Goal: Task Accomplishment & Management: Use online tool/utility

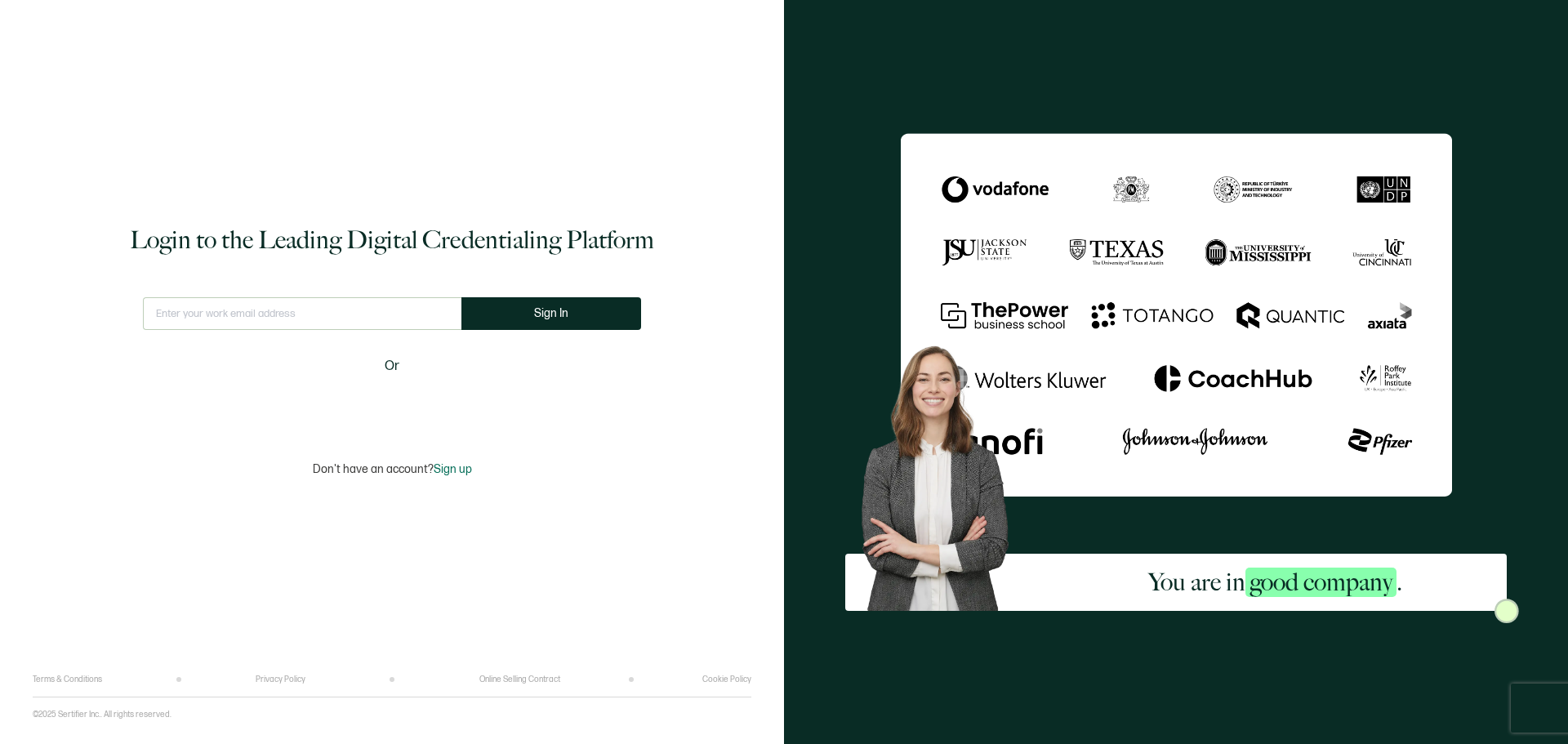
click at [286, 324] on input "text" at bounding box center [302, 313] width 319 height 33
type input "a"
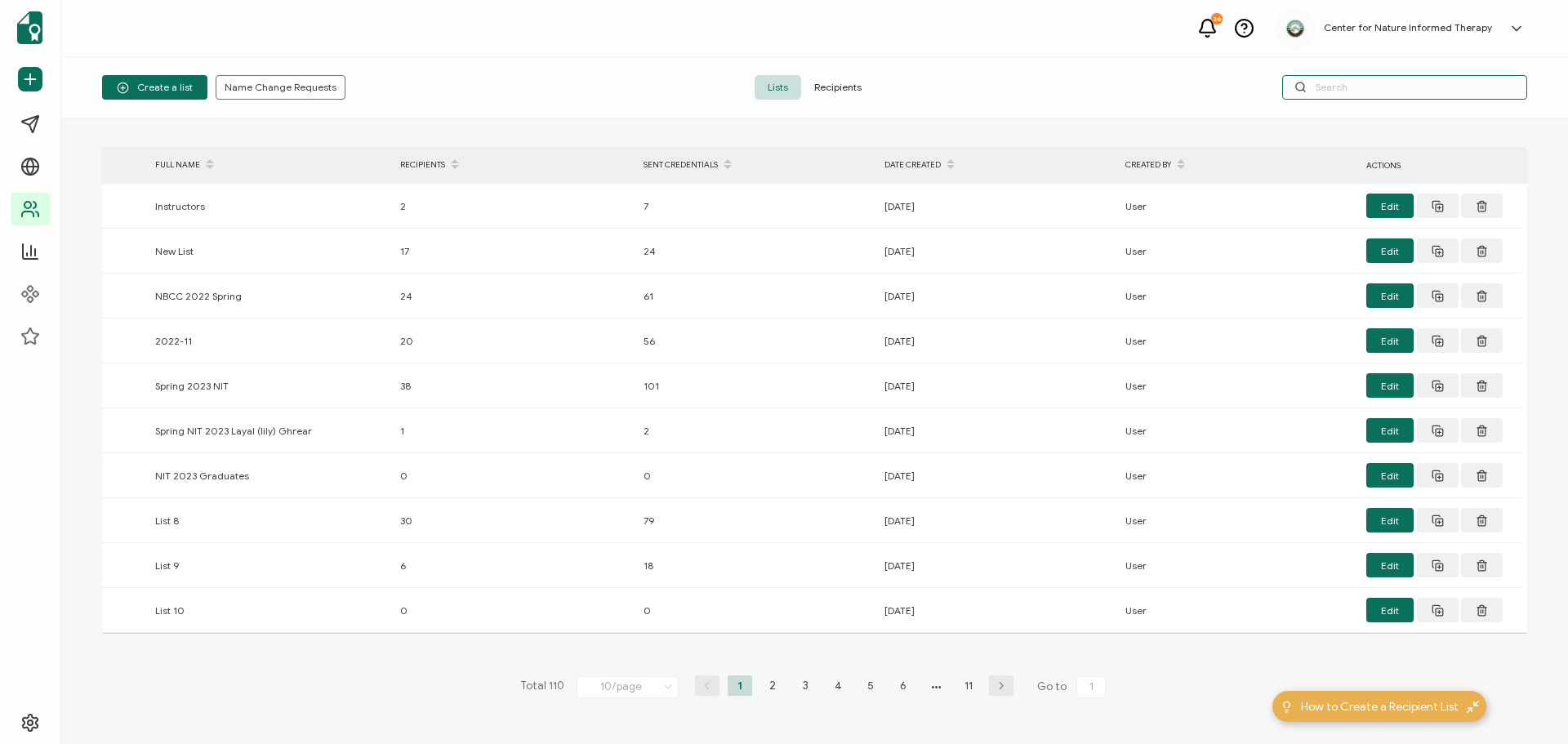
click at [1363, 81] on input "text" at bounding box center [1404, 88] width 245 height 24
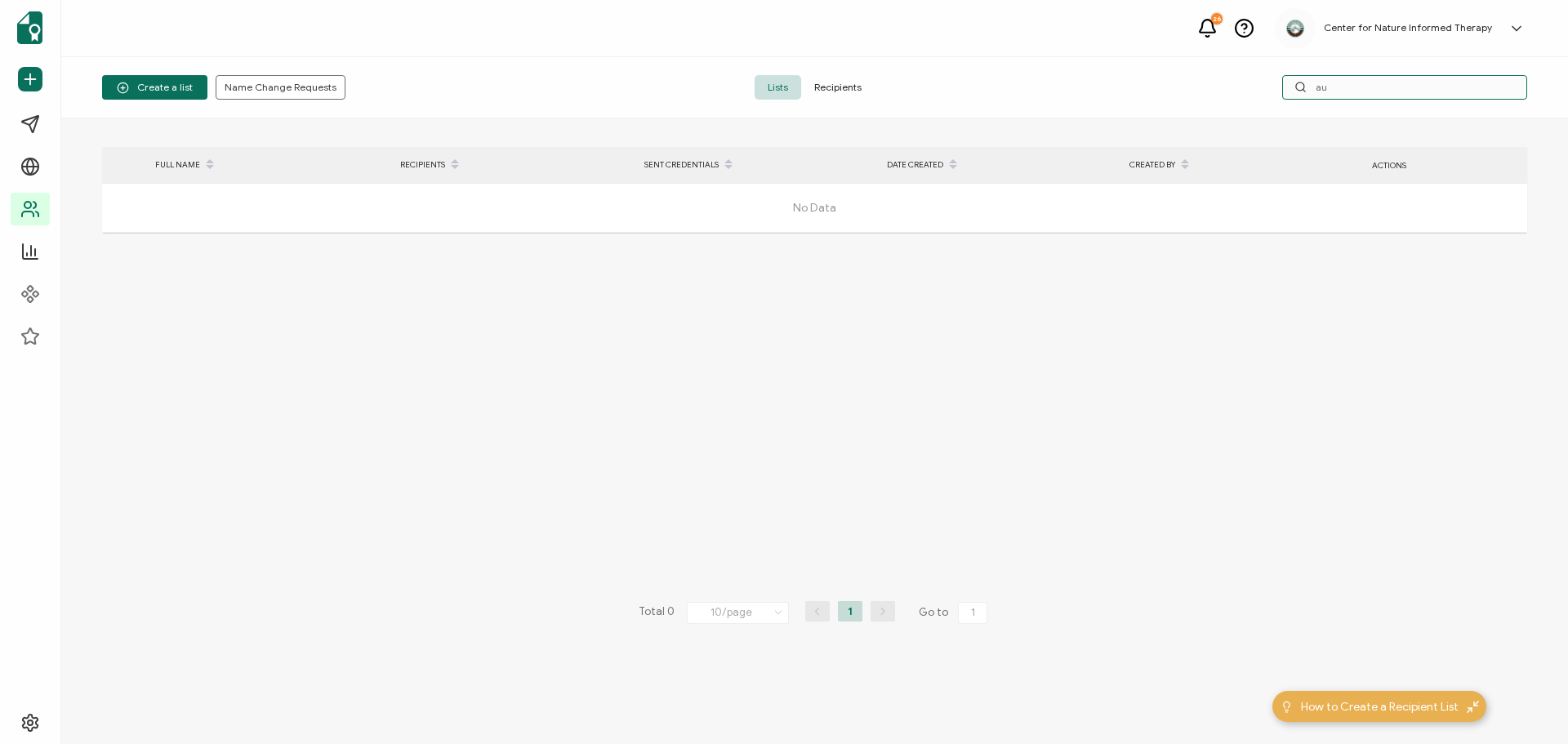
type input "a"
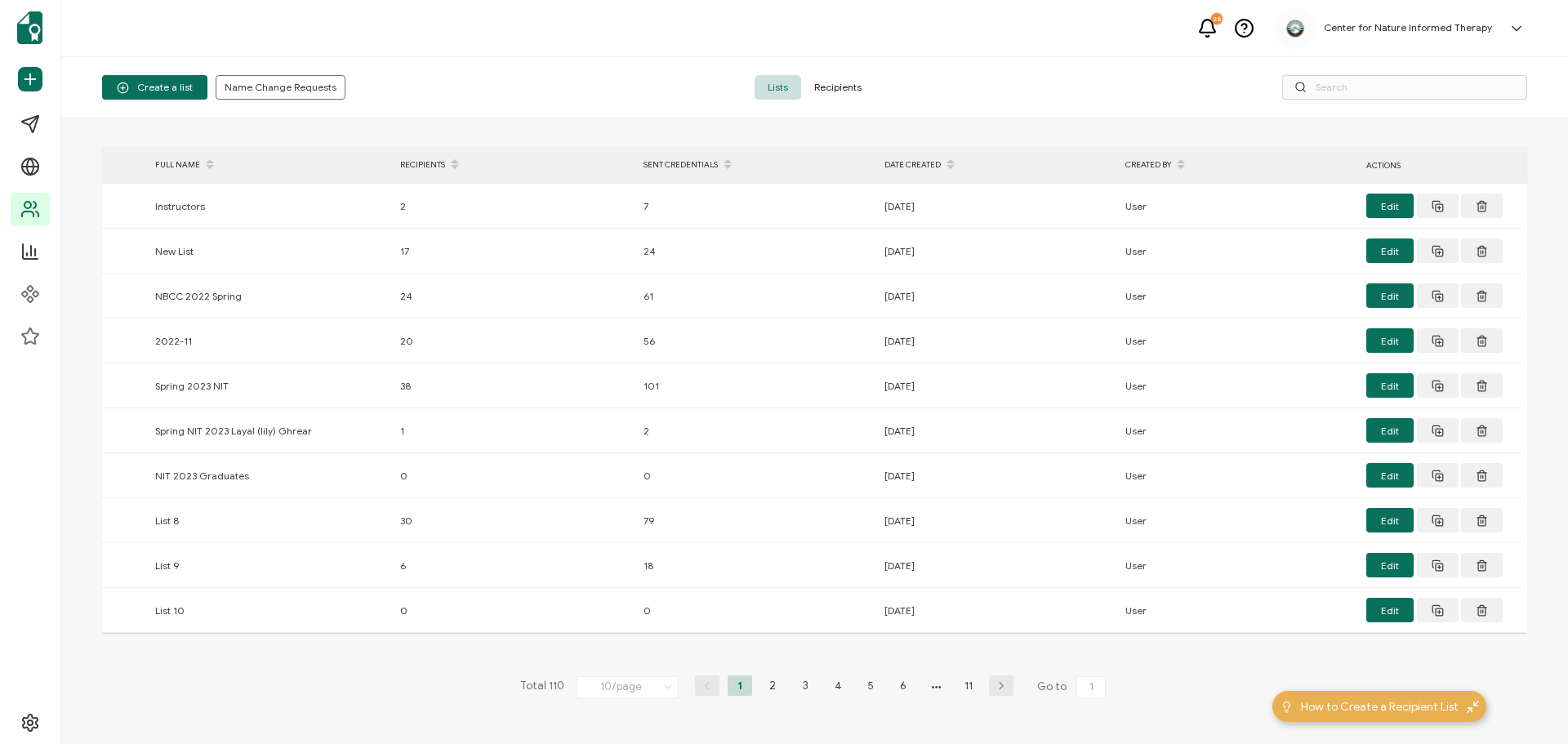
click at [840, 81] on span "Recipients" at bounding box center [837, 88] width 74 height 24
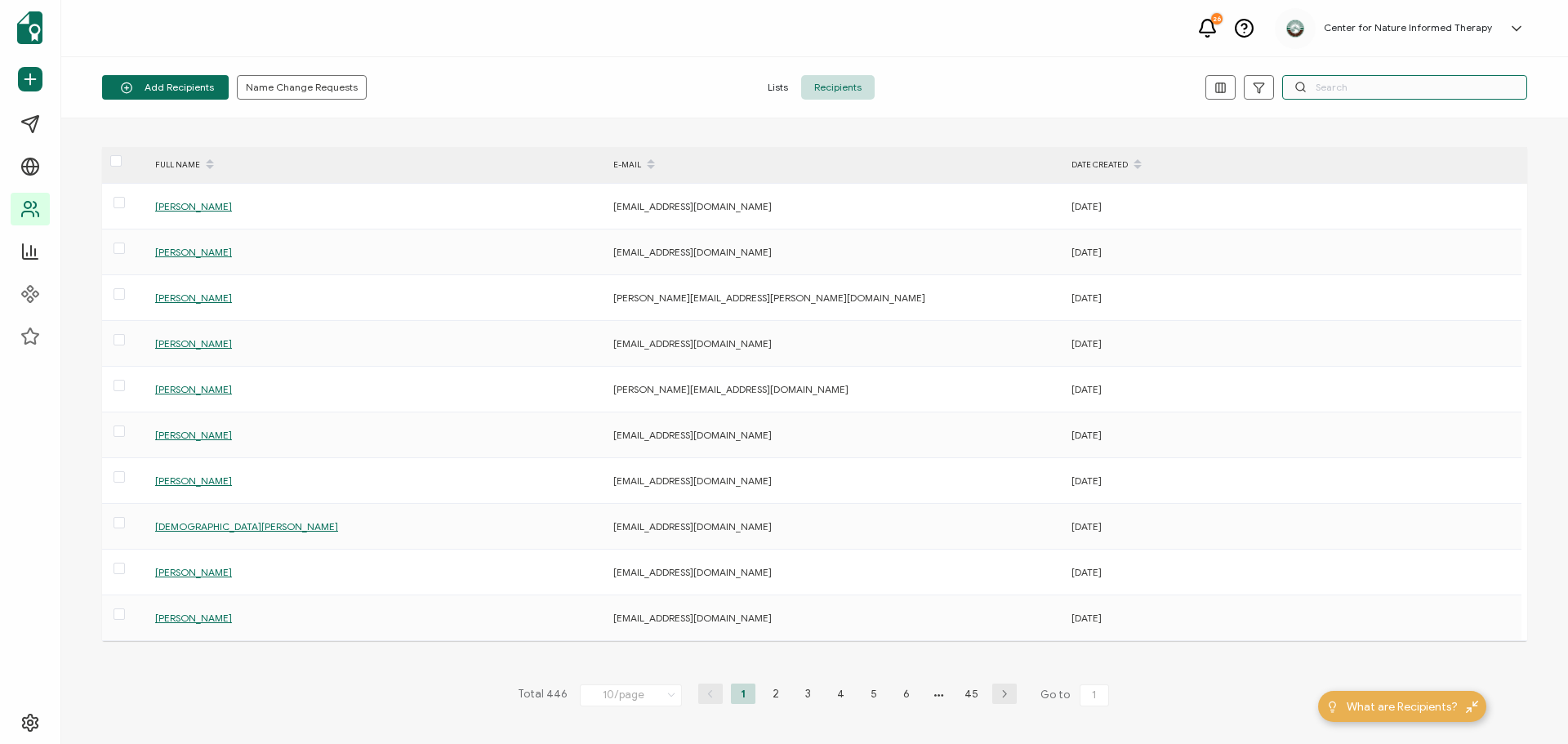
click at [1341, 85] on input "text" at bounding box center [1404, 88] width 245 height 24
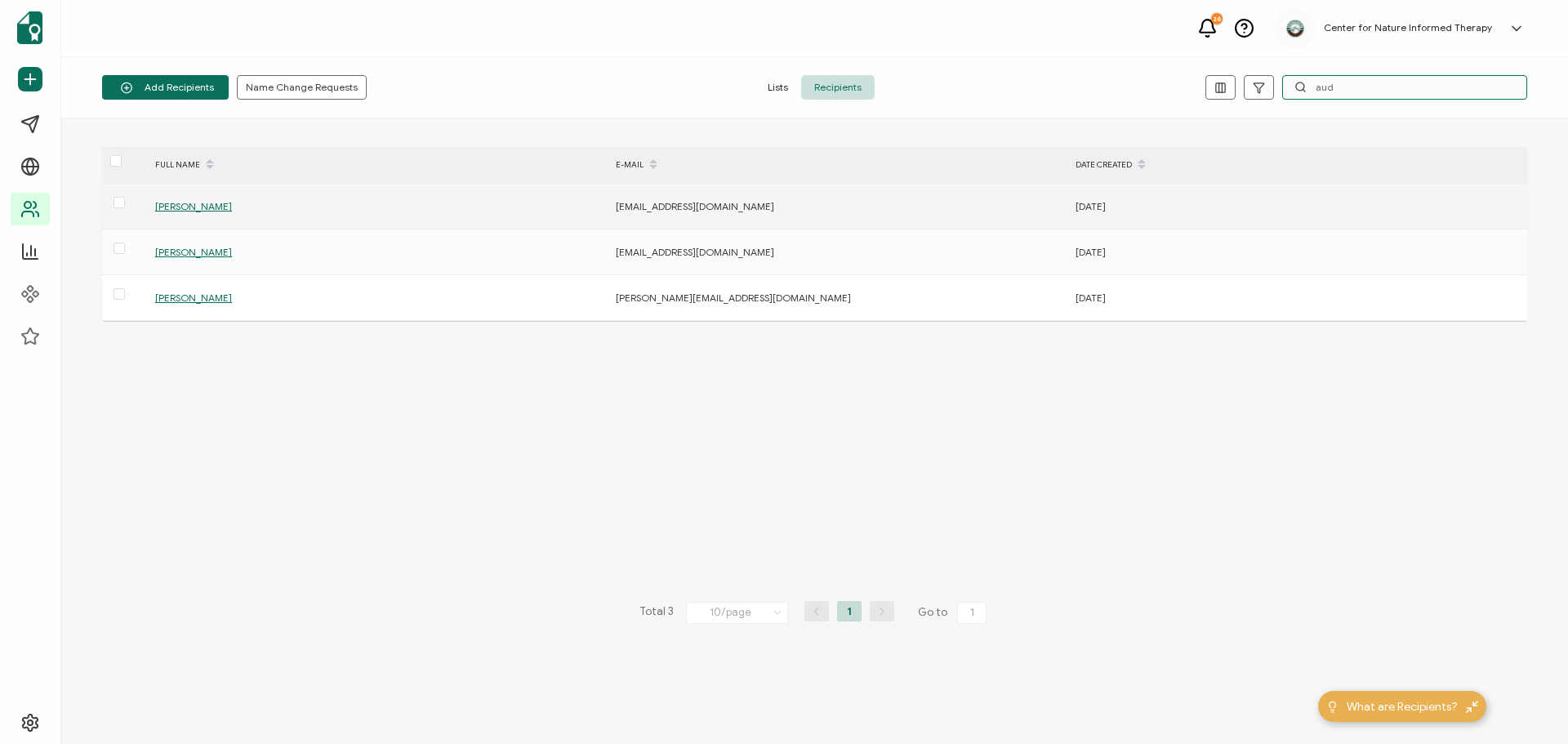
type input "aud"
click at [183, 202] on span "[PERSON_NAME]" at bounding box center [193, 206] width 76 height 12
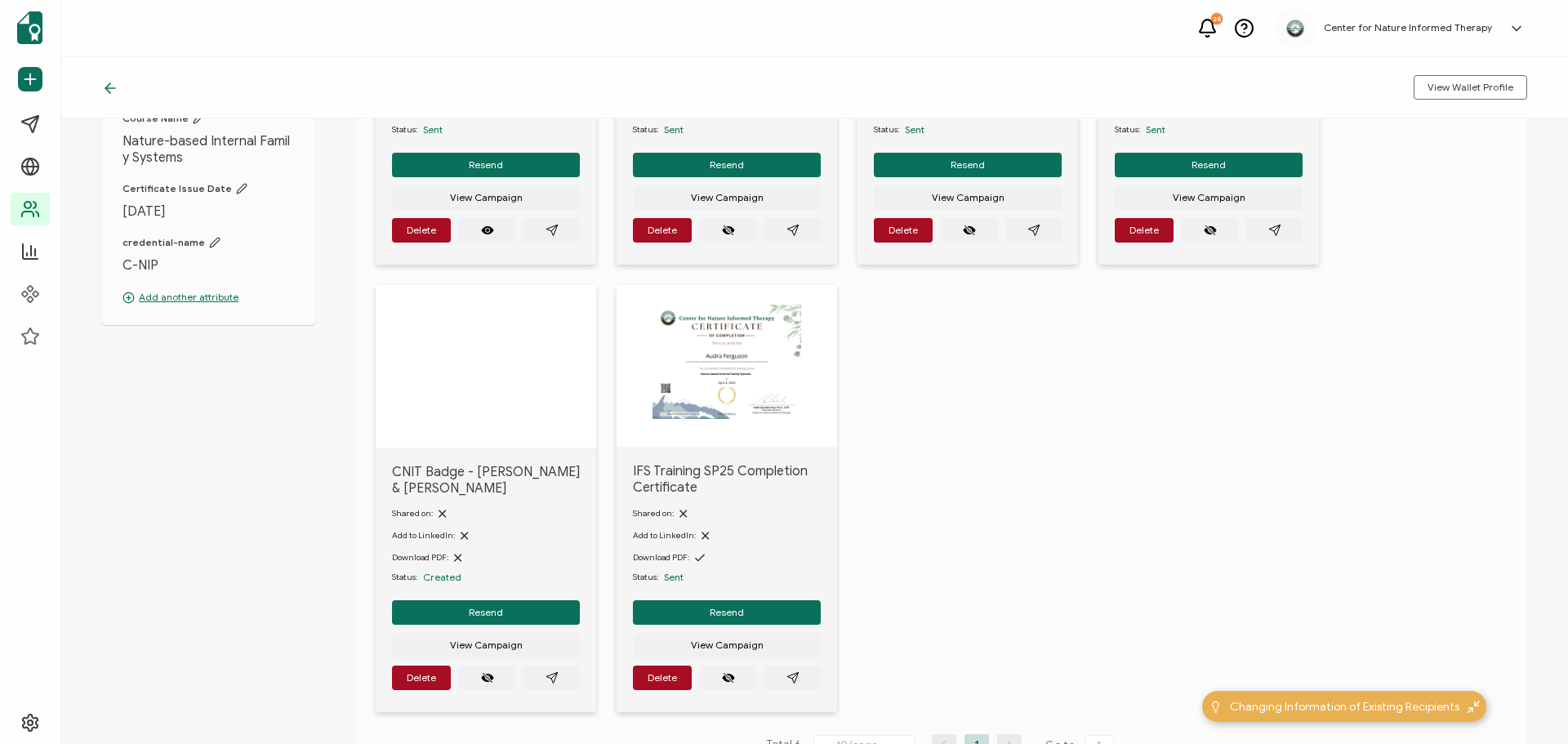
scroll to position [408, 0]
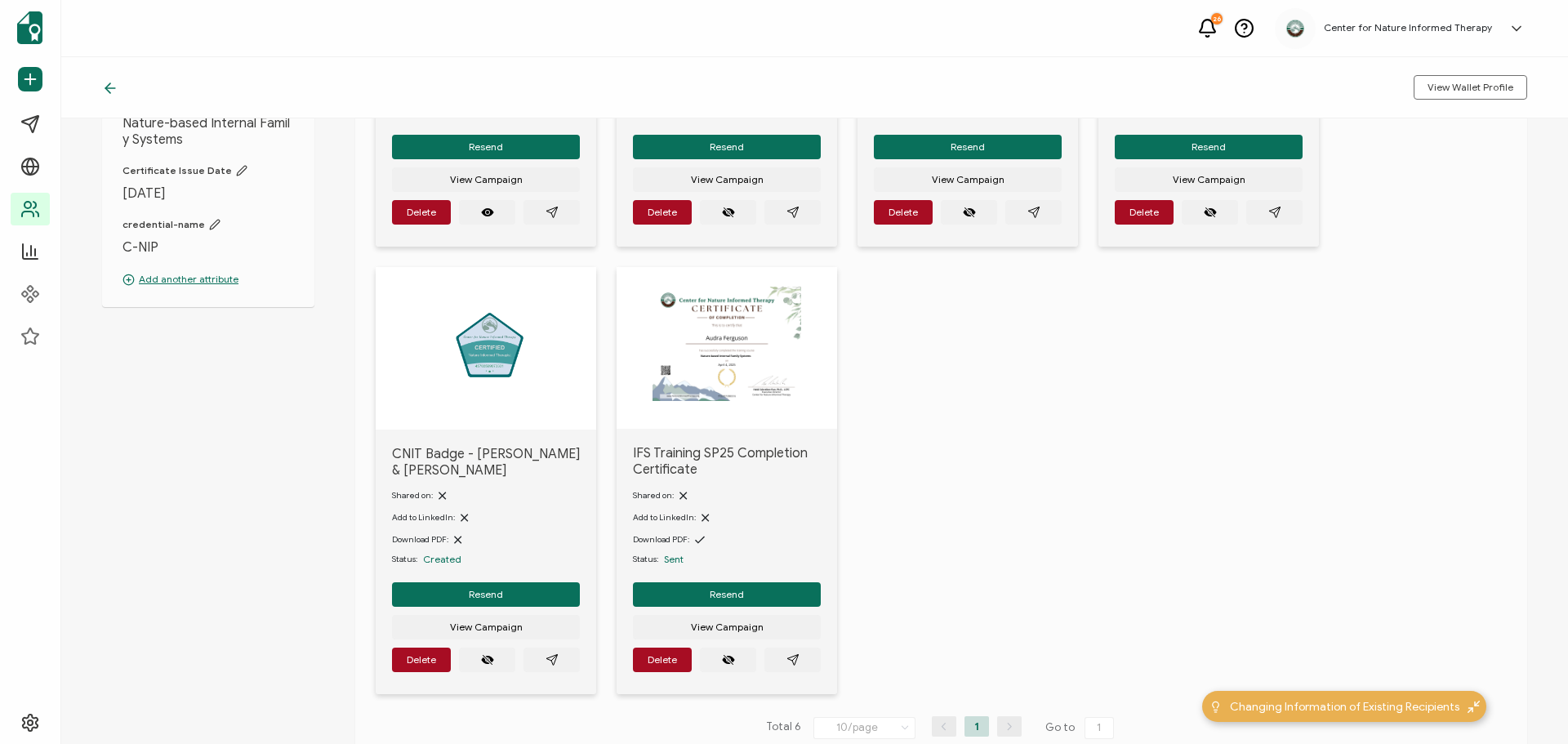
click at [484, 185] on span "View Campaign" at bounding box center [487, 179] width 73 height 10
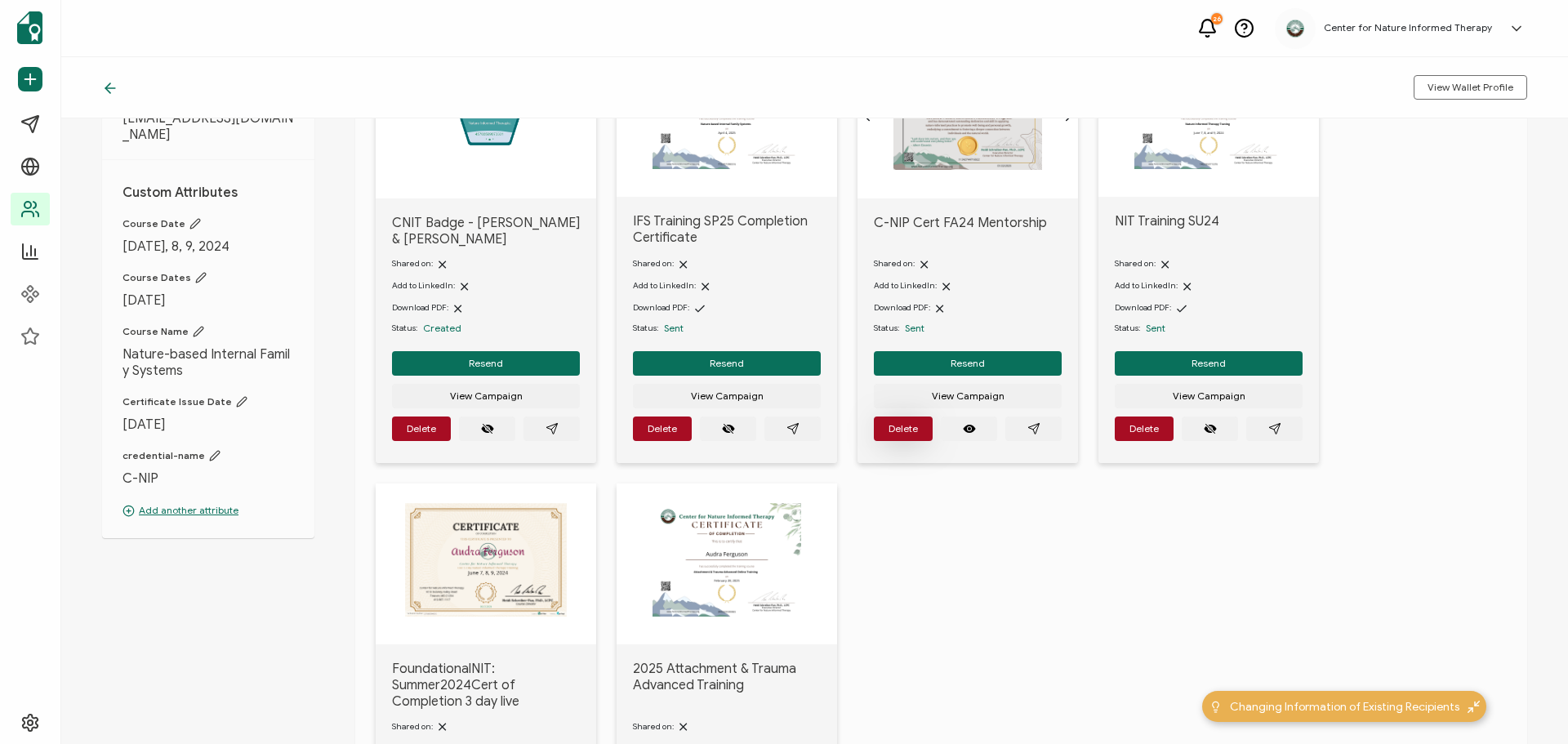
scroll to position [62, 0]
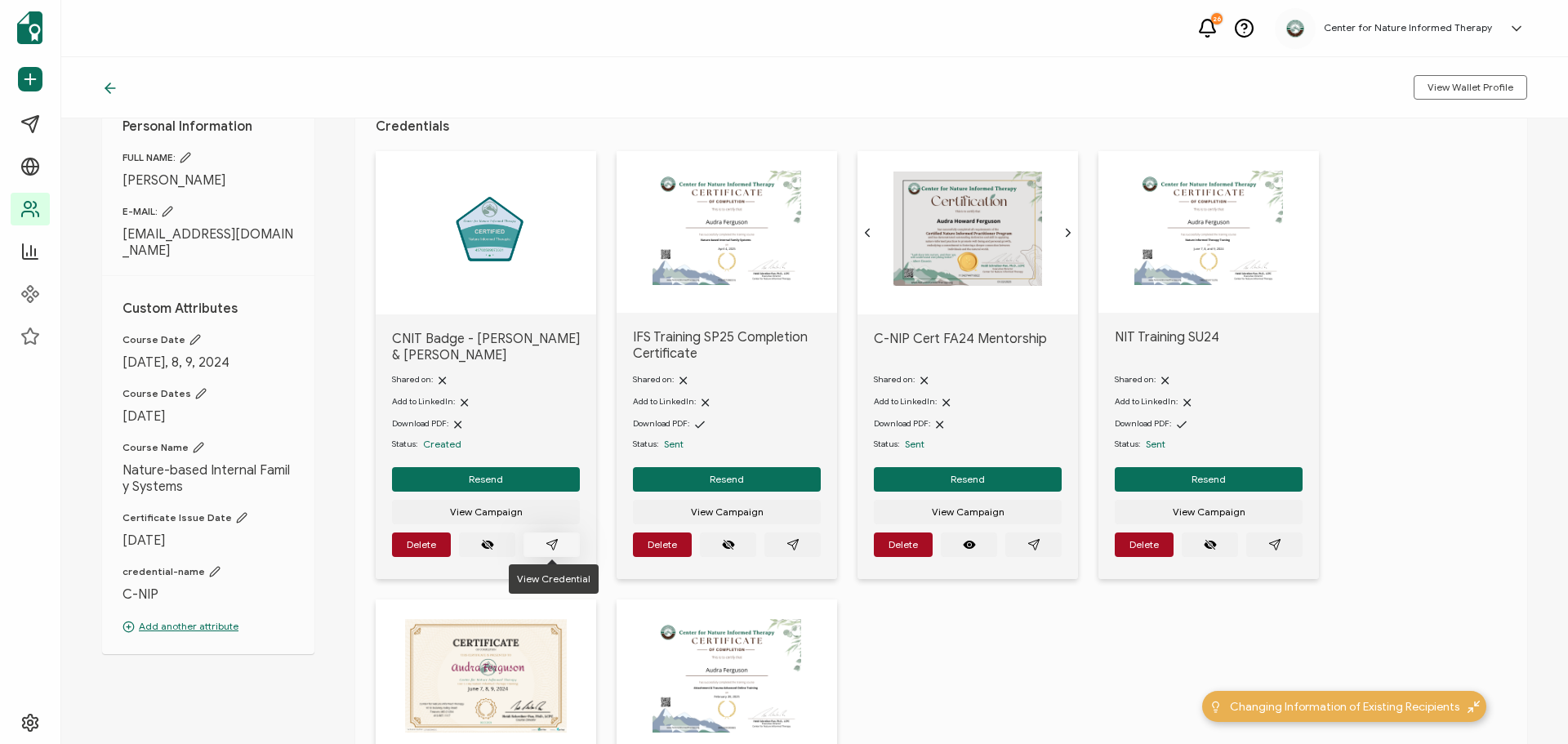
click at [556, 548] on icon "paper plane outline" at bounding box center [552, 544] width 13 height 13
